Goal: Obtain resource: Download file/media

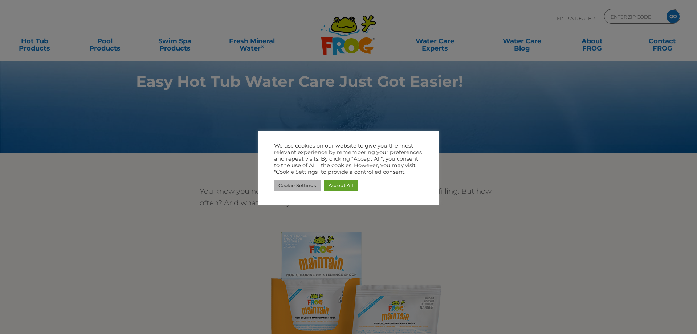
click at [298, 185] on link "Cookie Settings" at bounding box center [297, 185] width 46 height 11
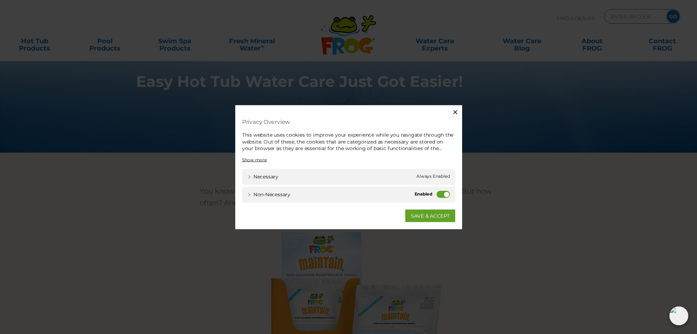
click at [438, 194] on div "Non-necessary Non-necessary" at bounding box center [349, 195] width 220 height 16
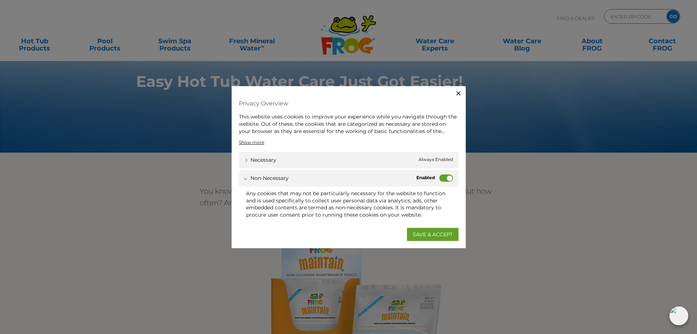
click at [441, 178] on label "Non-necessary" at bounding box center [447, 177] width 14 height 7
click at [0, 0] on input "Non-necessary" at bounding box center [0, 0] width 0 height 0
click at [429, 234] on link "SAVE & ACCEPT" at bounding box center [433, 233] width 52 height 13
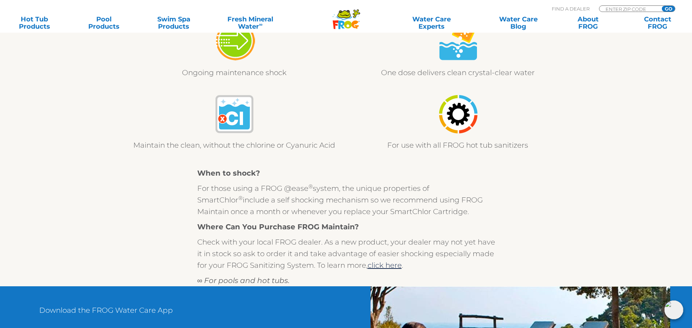
scroll to position [618, 0]
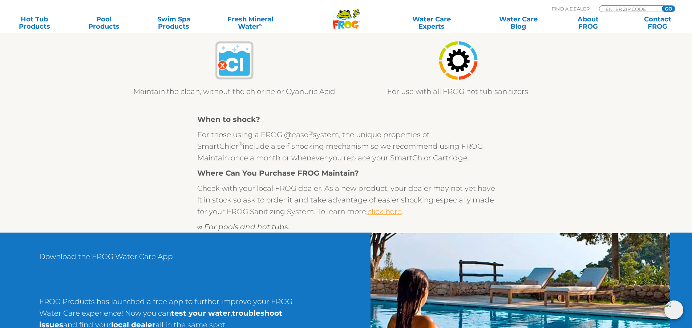
click at [389, 216] on link "click here" at bounding box center [385, 211] width 34 height 9
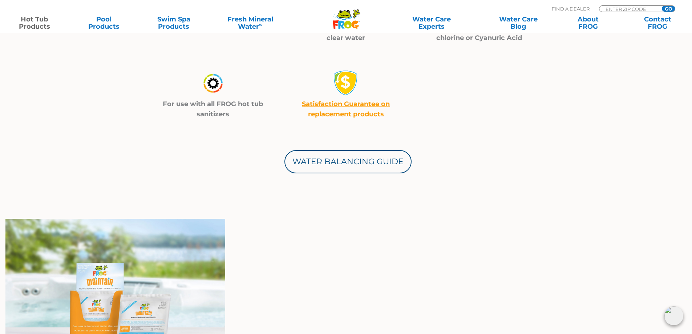
scroll to position [327, 0]
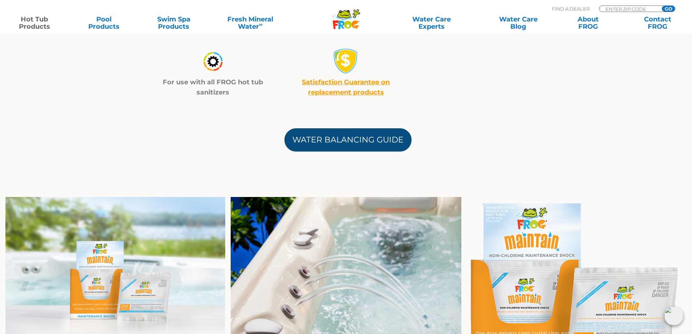
click at [364, 143] on link "Water Balancing Guide" at bounding box center [347, 139] width 127 height 23
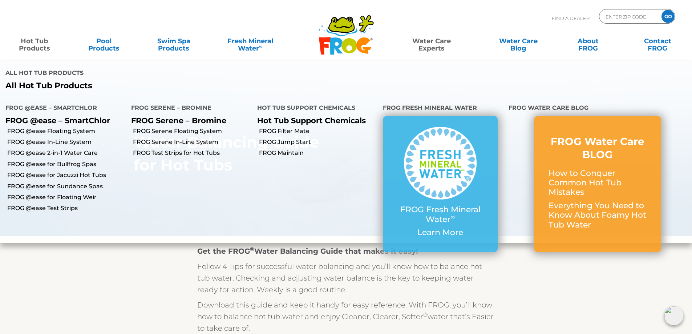
click at [35, 45] on link "Hot Tub Products" at bounding box center [34, 41] width 54 height 15
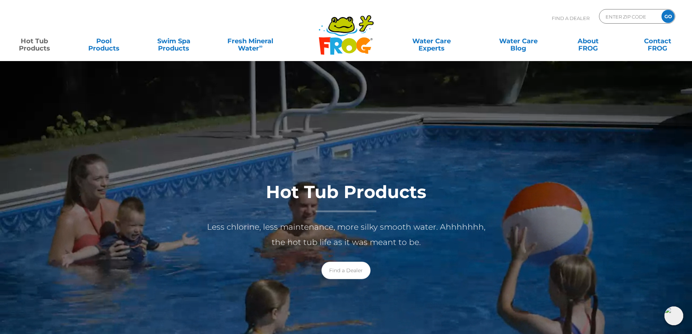
click at [37, 47] on link "Hot Tub Products" at bounding box center [34, 41] width 54 height 15
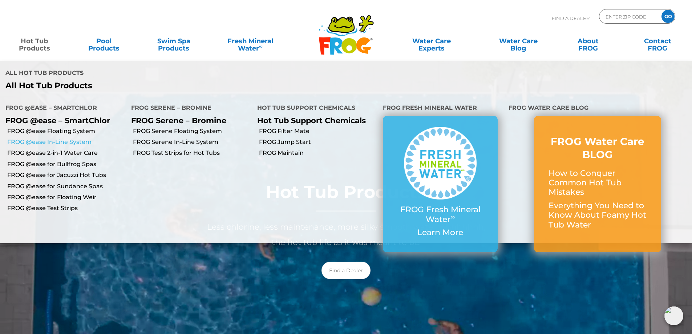
click at [65, 141] on link "FROG @ease In-Line System" at bounding box center [66, 142] width 118 height 8
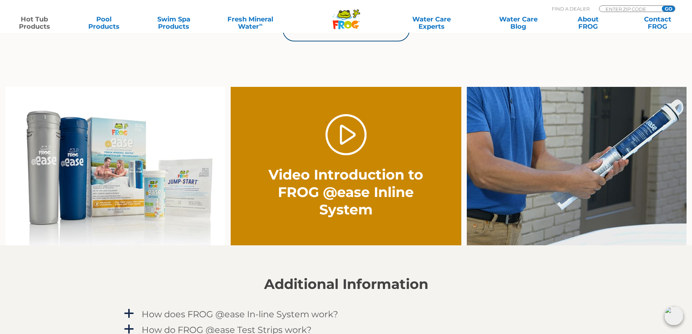
scroll to position [509, 0]
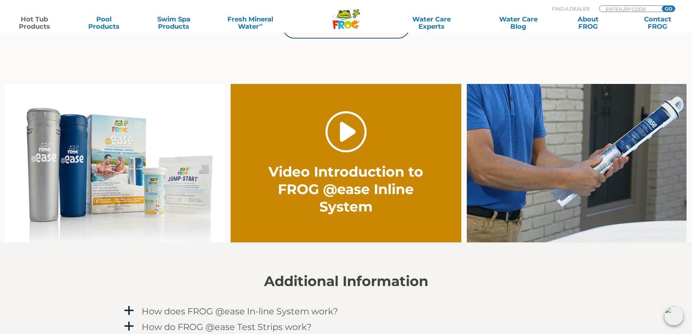
click at [348, 135] on link "." at bounding box center [345, 131] width 41 height 41
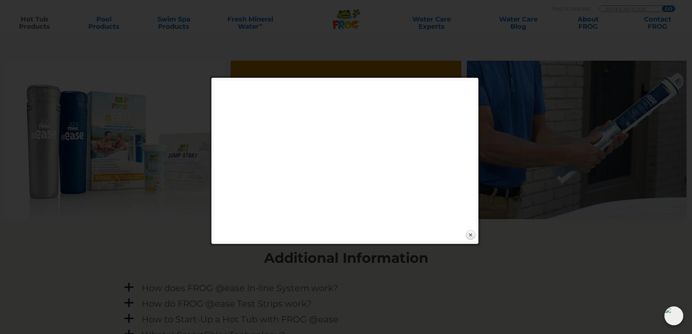
scroll to position [545, 0]
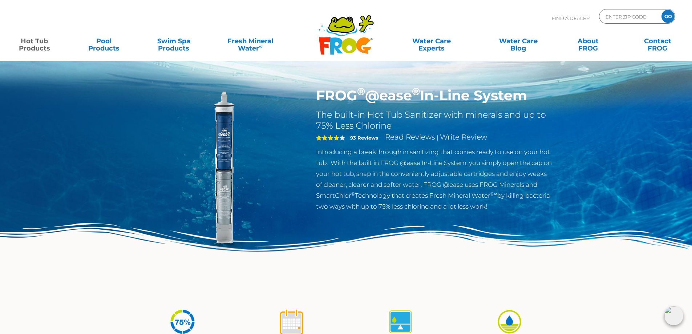
click at [221, 155] on img at bounding box center [222, 170] width 166 height 166
click at [219, 155] on img at bounding box center [222, 170] width 166 height 166
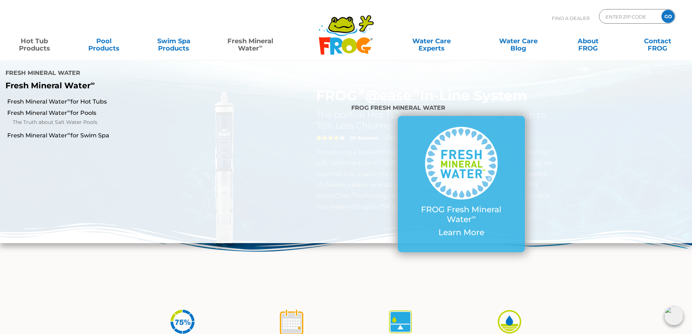
click at [243, 48] on link "Fresh Mineral Water ∞" at bounding box center [250, 41] width 68 height 15
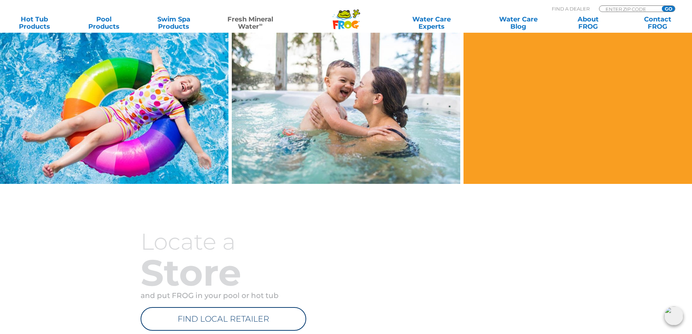
scroll to position [763, 0]
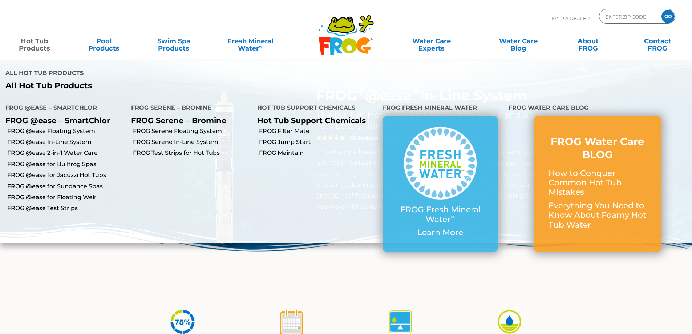
click at [33, 48] on link "Hot Tub Products" at bounding box center [34, 41] width 54 height 15
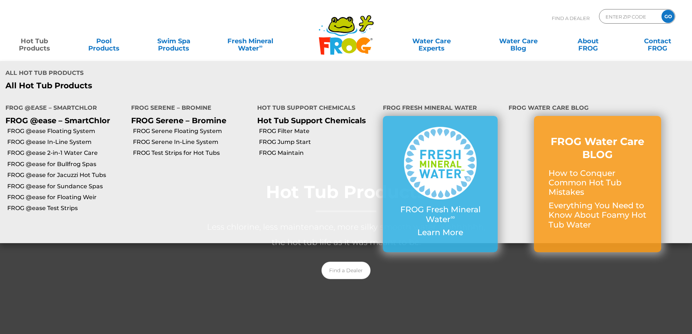
click at [35, 48] on link "Hot Tub Products" at bounding box center [34, 41] width 54 height 15
click at [32, 47] on link "Hot Tub Products" at bounding box center [34, 41] width 54 height 15
click at [57, 142] on link "FROG @ease In-Line System" at bounding box center [66, 142] width 118 height 8
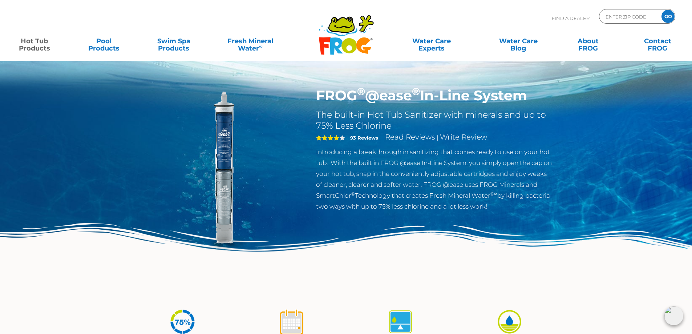
click at [222, 157] on img at bounding box center [222, 170] width 166 height 166
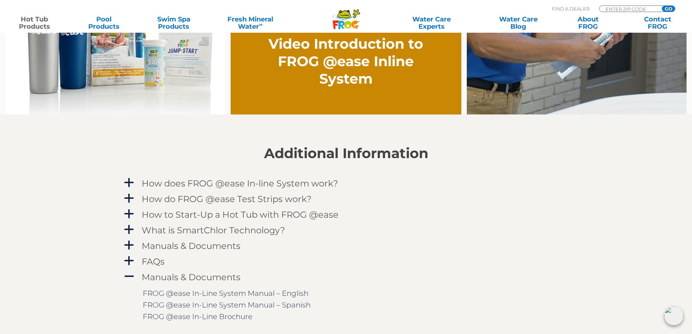
scroll to position [654, 0]
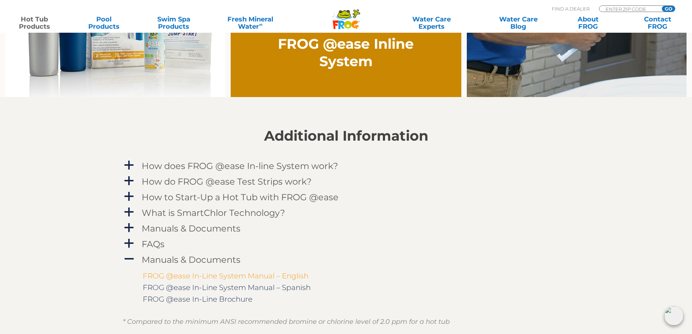
click at [267, 276] on link "FROG @ease In-Line System Manual – English" at bounding box center [226, 275] width 166 height 9
click at [229, 300] on link "FROG @ease In-Line Brochure" at bounding box center [198, 299] width 110 height 9
